Goal: Navigation & Orientation: Find specific page/section

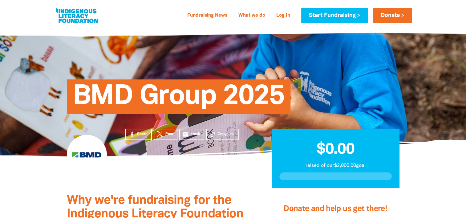
click at [82, 19] on link at bounding box center [77, 15] width 46 height 19
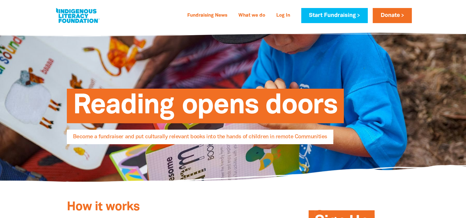
select select "AU"
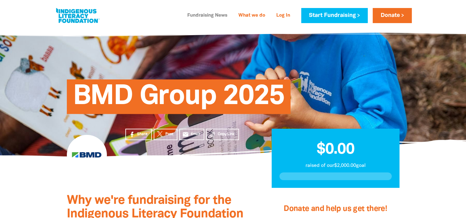
click at [199, 14] on link "Fundraising News" at bounding box center [206, 16] width 47 height 10
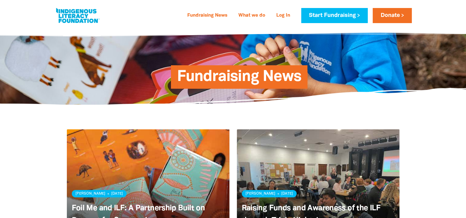
click at [79, 19] on link at bounding box center [77, 15] width 46 height 19
select select "AU"
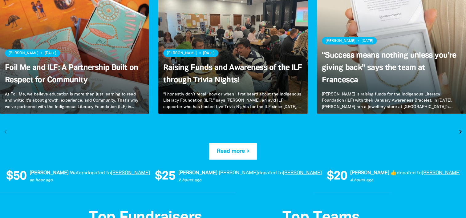
scroll to position [1248, 0]
